Goal: Use online tool/utility: Use online tool/utility

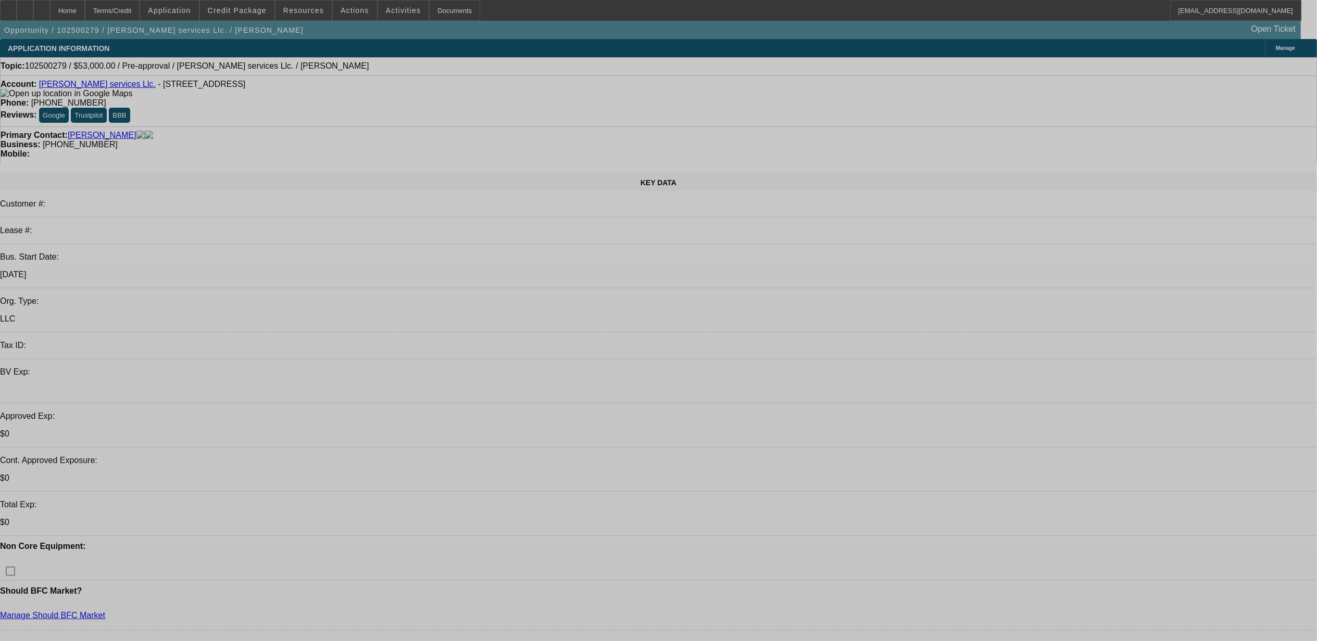
select select "0"
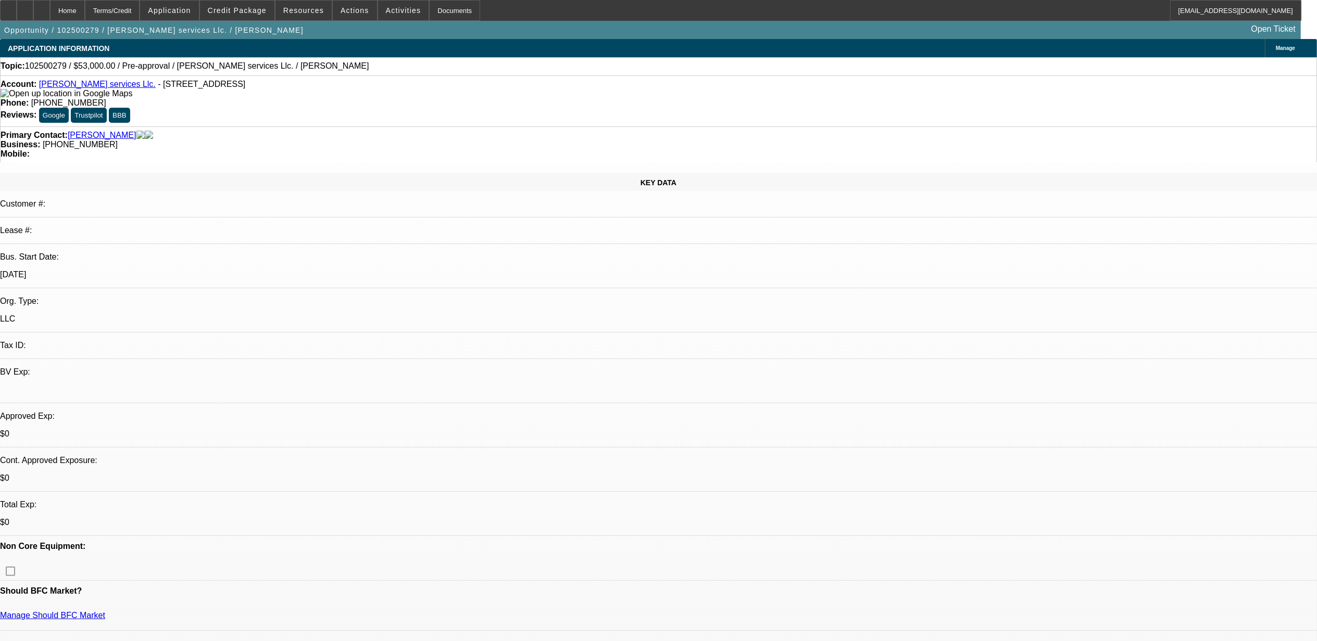
select select "2"
select select "0.1"
select select "4"
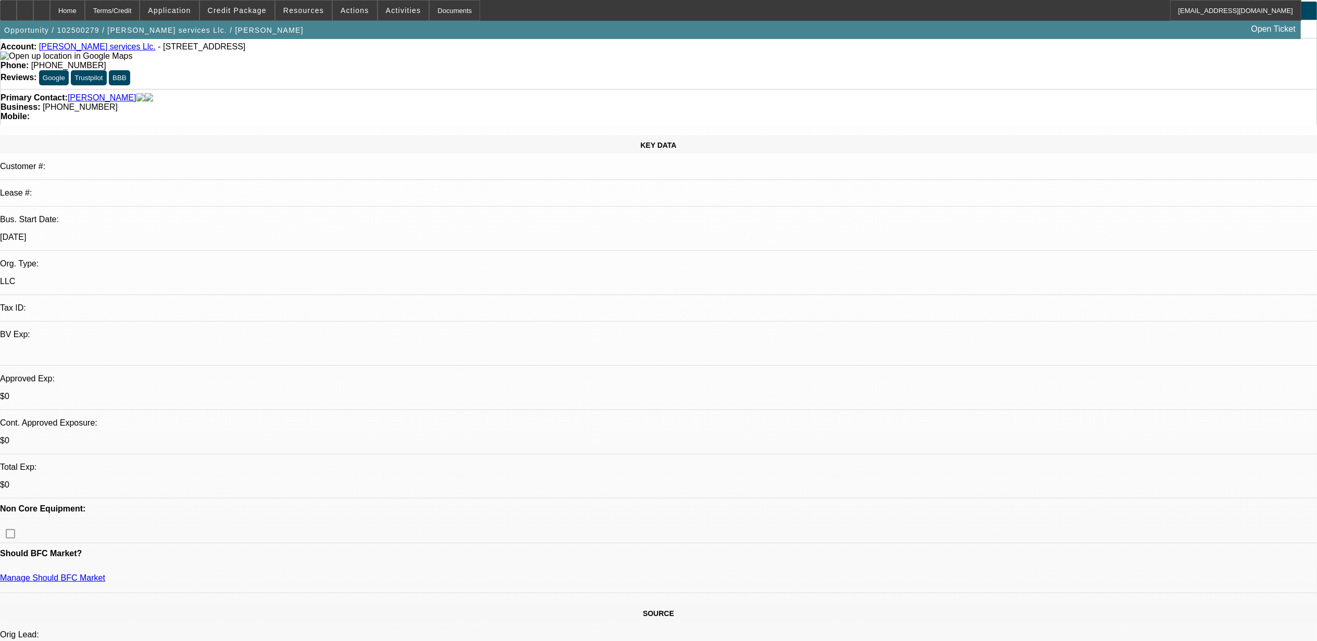
scroll to position [69, 0]
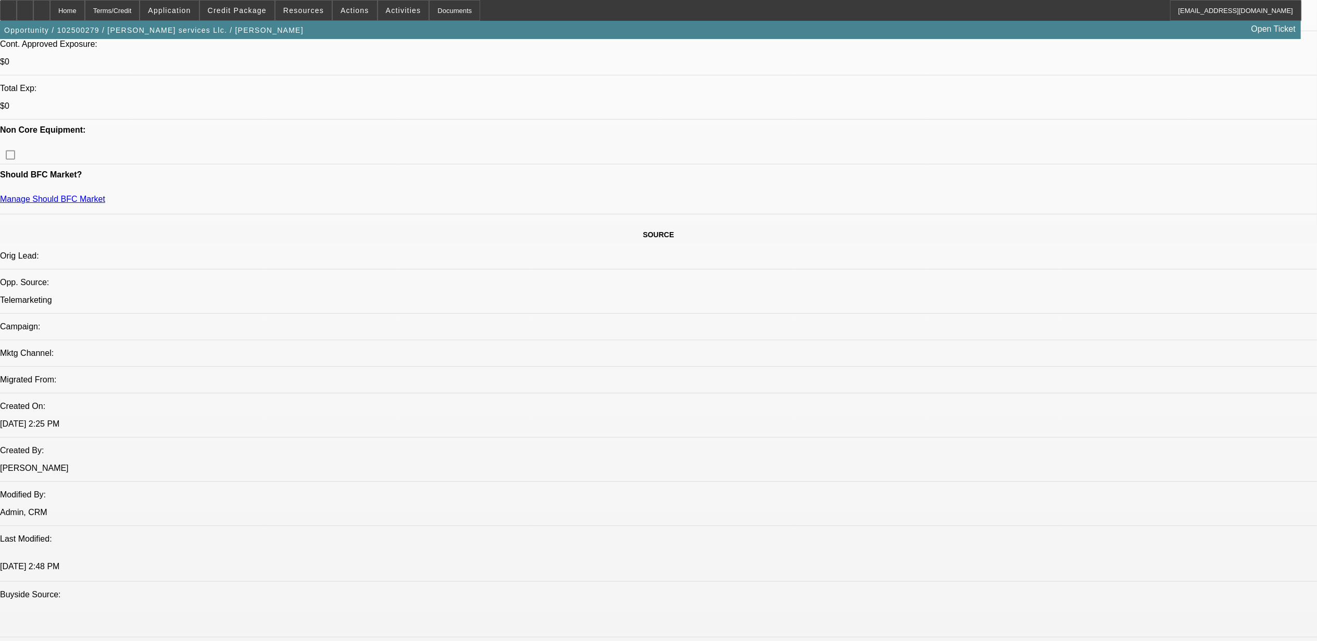
scroll to position [0, 0]
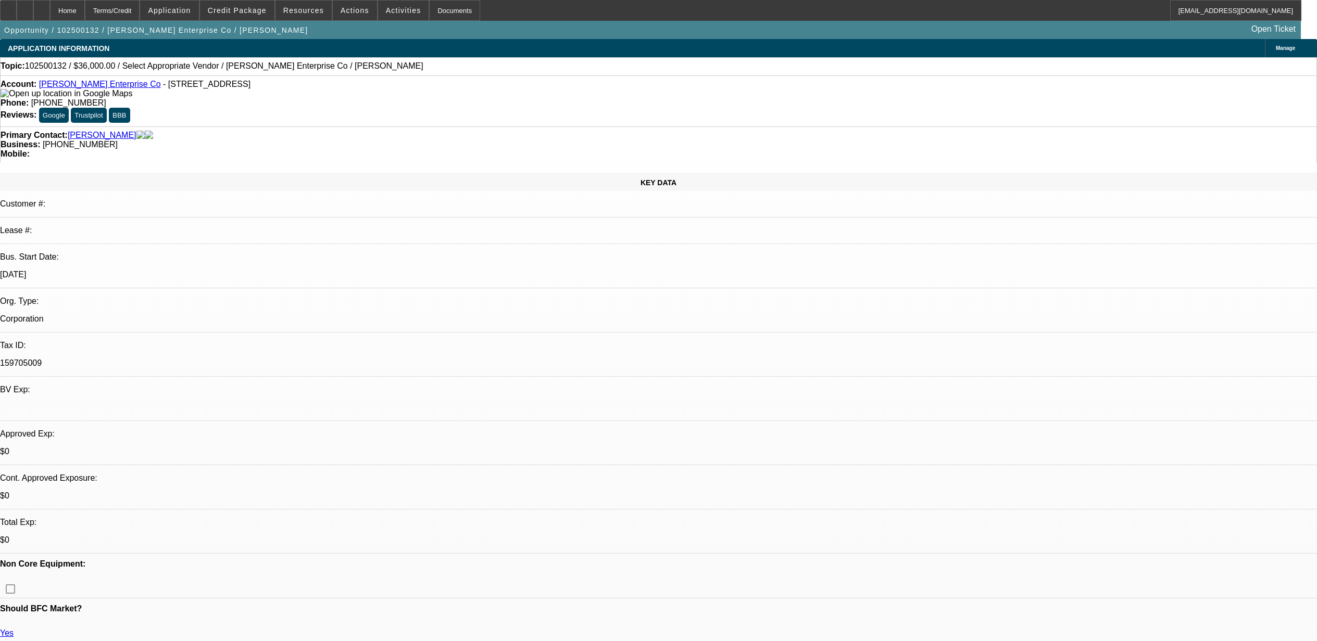
select select "0"
select select "2"
select select "0.1"
select select "4"
